Goal: Find specific page/section: Find specific page/section

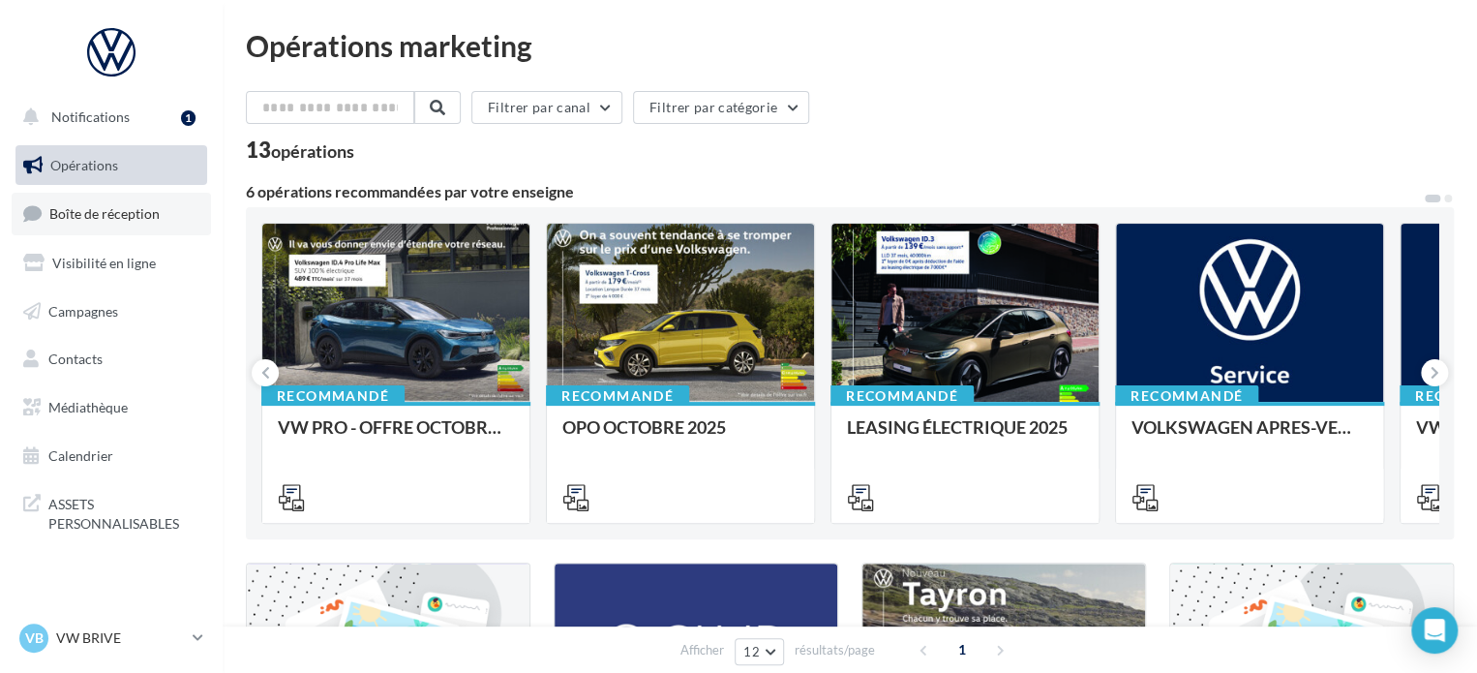
click at [112, 220] on span "Boîte de réception" at bounding box center [104, 213] width 110 height 16
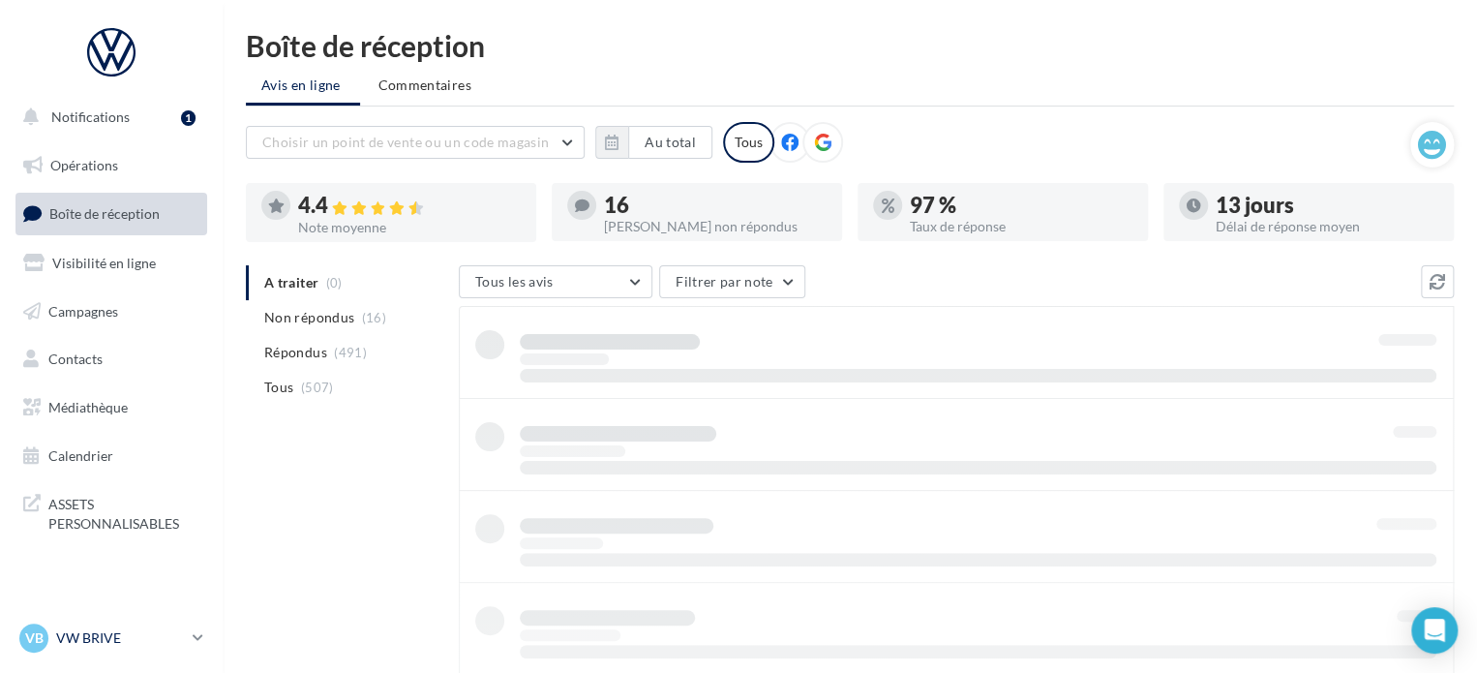
click at [194, 630] on icon at bounding box center [198, 637] width 11 height 16
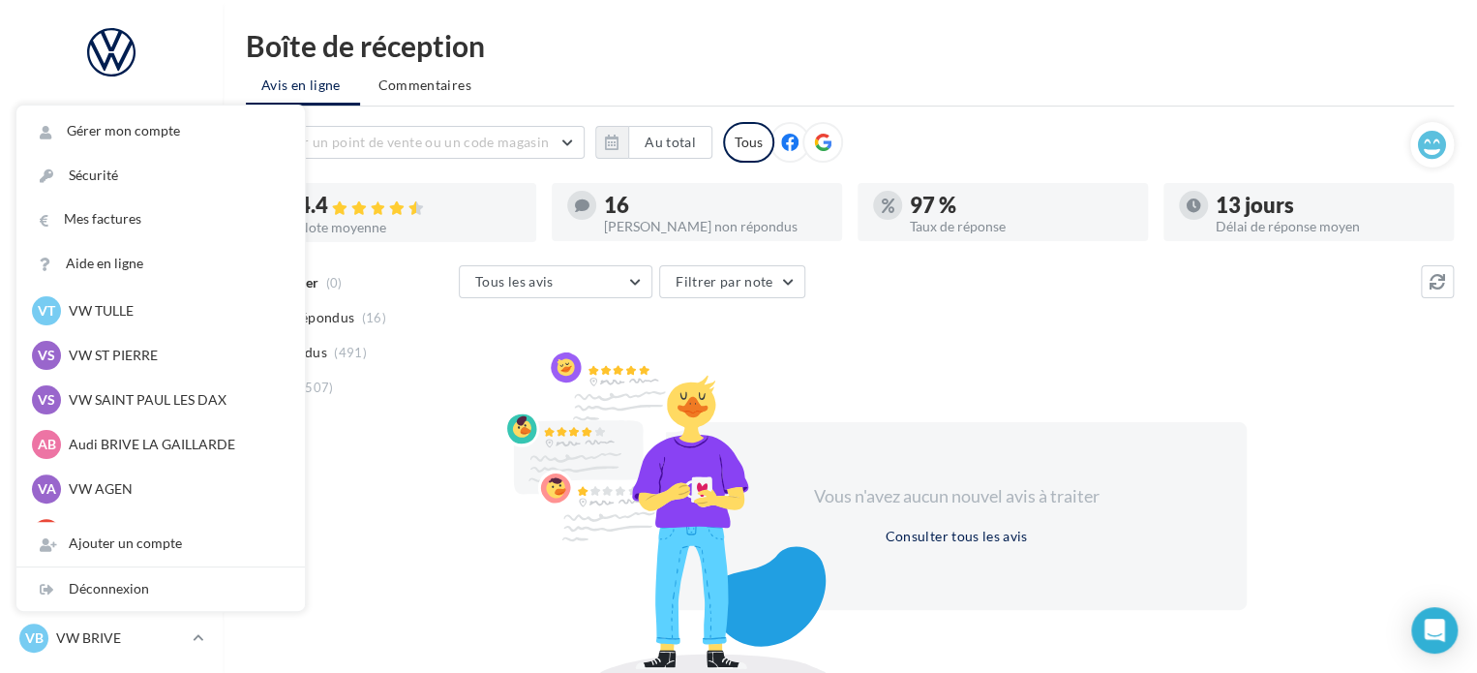
scroll to position [178, 0]
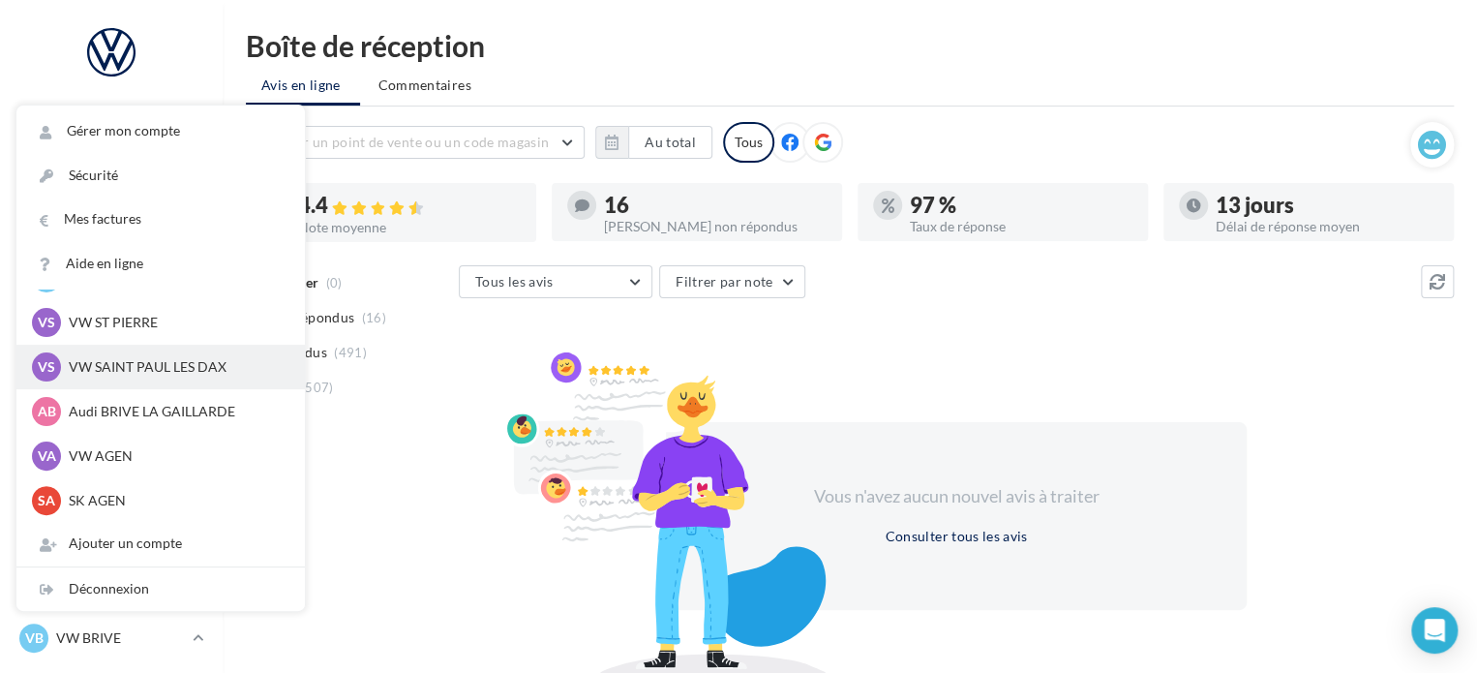
click at [160, 358] on p "VW SAINT PAUL LES DAX" at bounding box center [175, 366] width 213 height 19
